Goal: Entertainment & Leisure: Consume media (video, audio)

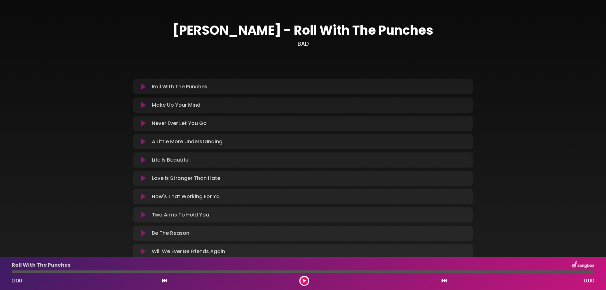
click at [142, 88] on icon at bounding box center [143, 87] width 5 height 6
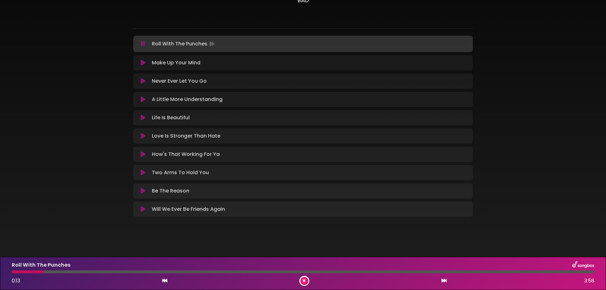
scroll to position [12, 0]
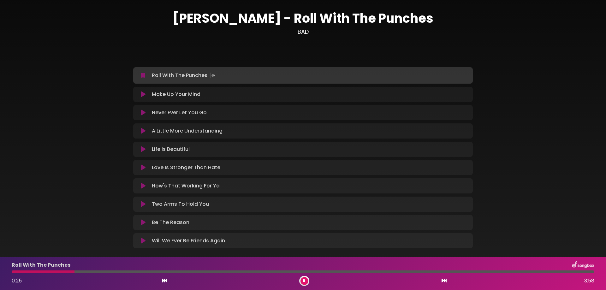
click at [100, 270] on div at bounding box center [303, 271] width 582 height 3
click at [143, 75] on icon at bounding box center [143, 75] width 4 height 6
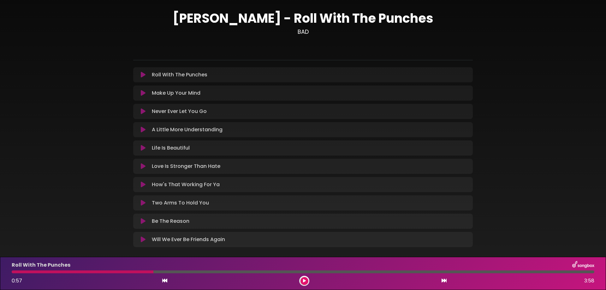
click at [143, 75] on icon at bounding box center [143, 75] width 5 height 6
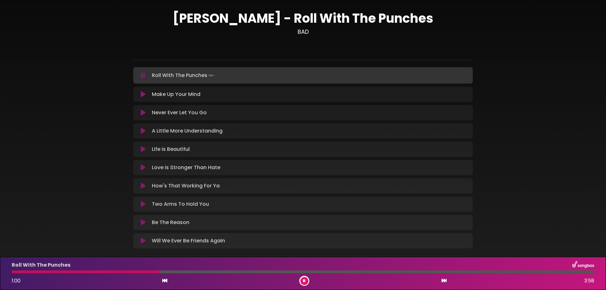
click at [237, 272] on div at bounding box center [303, 271] width 582 height 3
click at [144, 74] on icon at bounding box center [143, 75] width 4 height 6
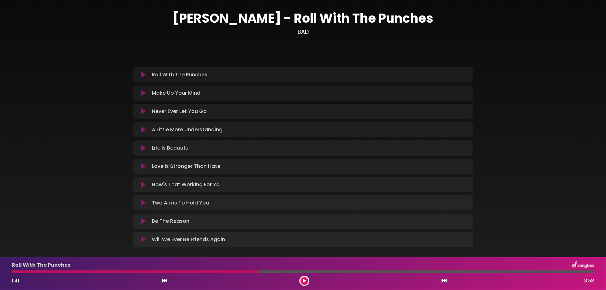
click at [146, 93] on button at bounding box center [143, 93] width 12 height 6
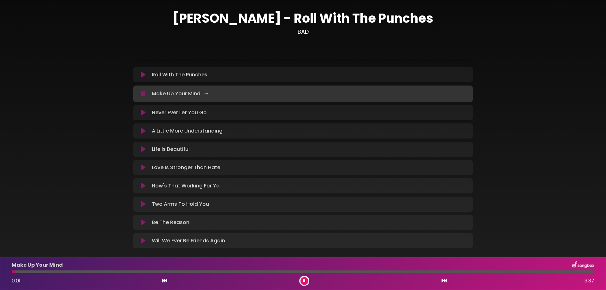
click at [76, 271] on div at bounding box center [303, 271] width 582 height 3
click at [127, 271] on div at bounding box center [303, 271] width 582 height 3
click at [205, 272] on div at bounding box center [303, 271] width 582 height 3
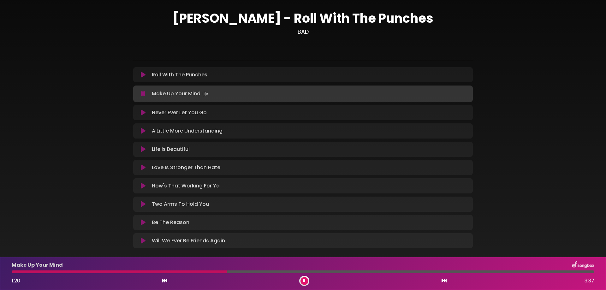
click at [145, 94] on icon at bounding box center [143, 94] width 4 height 6
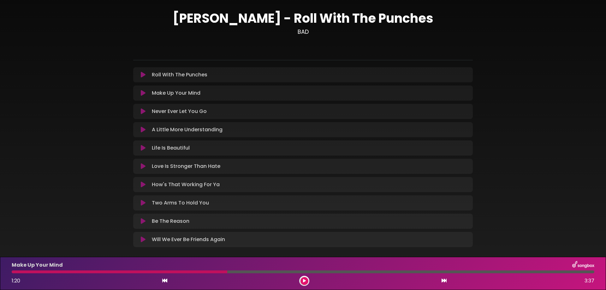
click at [143, 109] on icon at bounding box center [143, 111] width 5 height 6
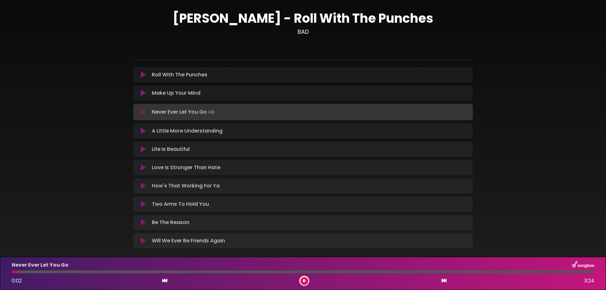
click at [85, 272] on div at bounding box center [303, 271] width 582 height 3
click at [196, 272] on div at bounding box center [303, 271] width 582 height 3
click at [225, 271] on div at bounding box center [303, 271] width 582 height 3
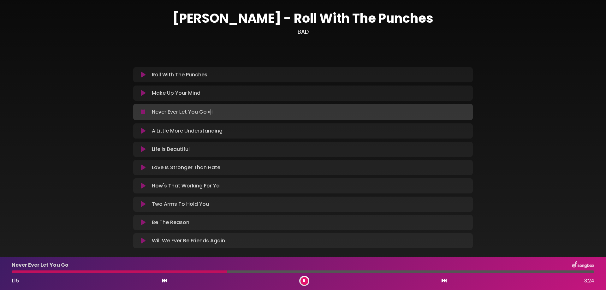
click at [242, 270] on div "Never Ever Let You Go 1:15 3:24" at bounding box center [303, 273] width 590 height 25
click at [247, 271] on div at bounding box center [303, 271] width 582 height 3
click at [258, 271] on div at bounding box center [303, 271] width 582 height 3
click at [142, 109] on icon at bounding box center [143, 112] width 4 height 6
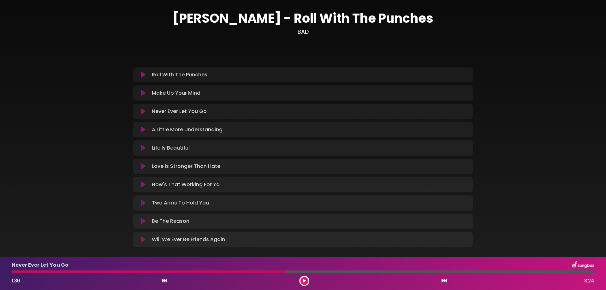
click at [143, 127] on icon at bounding box center [143, 130] width 5 height 6
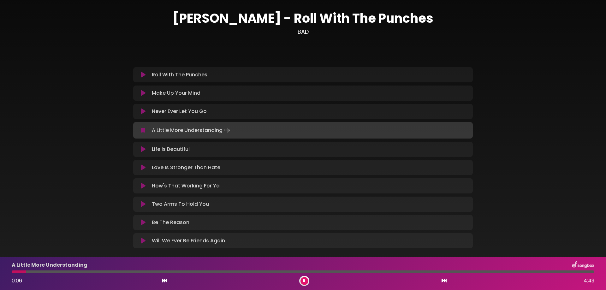
click at [95, 271] on div at bounding box center [303, 271] width 582 height 3
click at [141, 131] on icon at bounding box center [143, 130] width 4 height 6
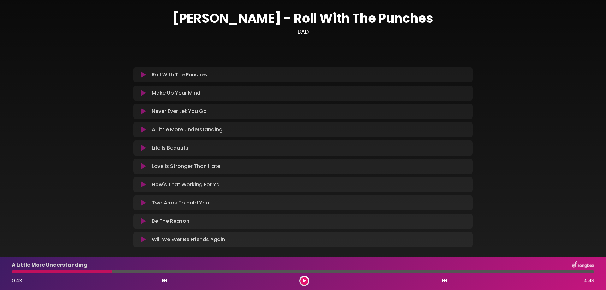
click at [144, 147] on icon at bounding box center [143, 148] width 5 height 6
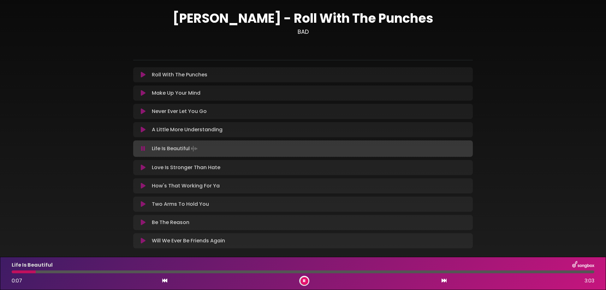
click at [144, 148] on icon at bounding box center [143, 148] width 4 height 6
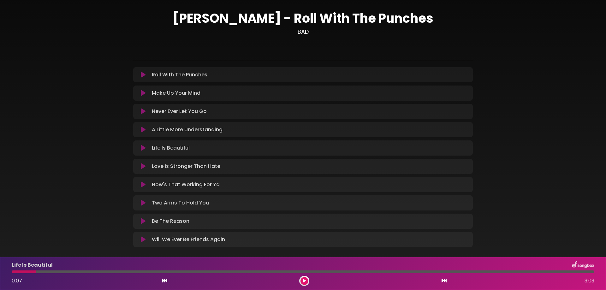
click at [143, 79] on div "Roll With The Punches Loading Track..." at bounding box center [303, 75] width 332 height 8
click at [144, 76] on icon at bounding box center [143, 75] width 5 height 6
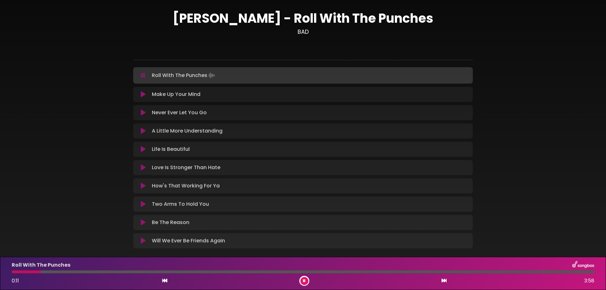
click at [143, 221] on icon at bounding box center [143, 222] width 5 height 6
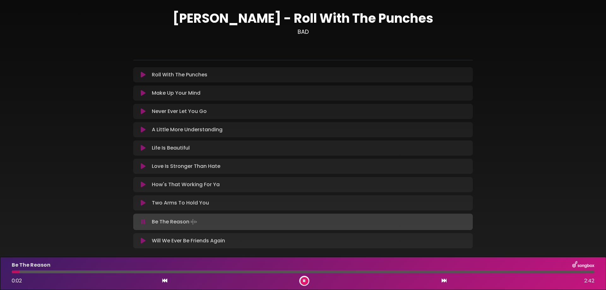
click at [143, 205] on icon at bounding box center [143, 203] width 5 height 6
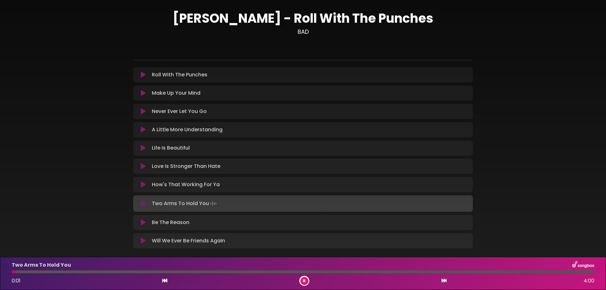
click at [141, 271] on div at bounding box center [303, 271] width 582 height 3
click at [224, 272] on div at bounding box center [303, 271] width 582 height 3
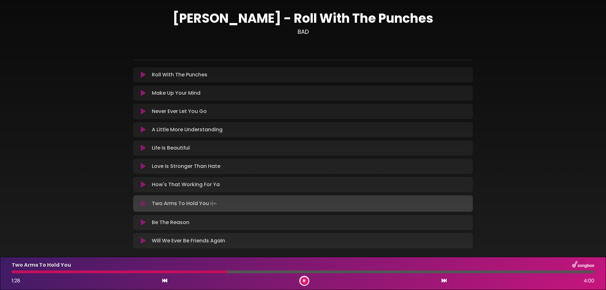
click at [284, 269] on div "Two Arms To Hold You 1:28 4:00" at bounding box center [303, 273] width 590 height 25
click at [277, 270] on div "Two Arms To Hold You 1:29 4:00" at bounding box center [303, 273] width 590 height 25
click at [280, 271] on div at bounding box center [303, 271] width 582 height 3
click at [144, 203] on icon at bounding box center [143, 203] width 4 height 6
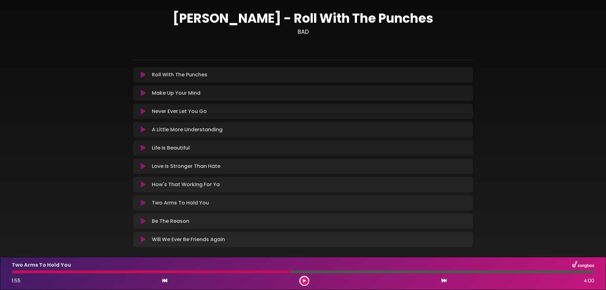
click at [145, 239] on icon at bounding box center [143, 239] width 5 height 6
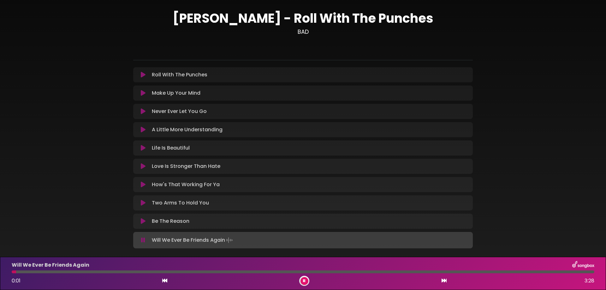
click at [303, 280] on button at bounding box center [304, 281] width 8 height 8
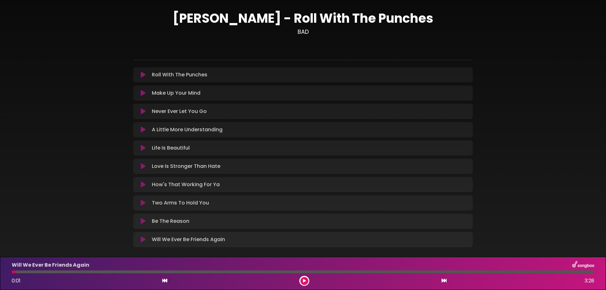
click at [140, 73] on button at bounding box center [143, 75] width 12 height 6
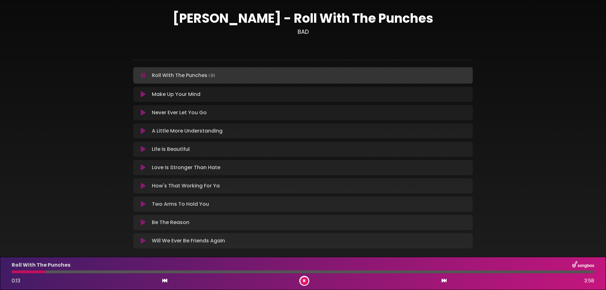
click at [143, 74] on icon at bounding box center [143, 75] width 4 height 6
